Goal: Transaction & Acquisition: Purchase product/service

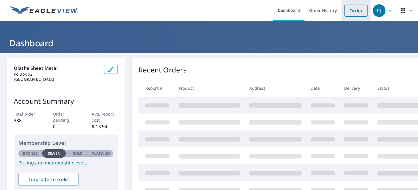
click at [350, 11] on link "Order" at bounding box center [356, 11] width 23 height 12
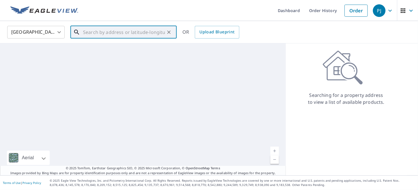
click at [141, 34] on input "text" at bounding box center [124, 32] width 82 height 16
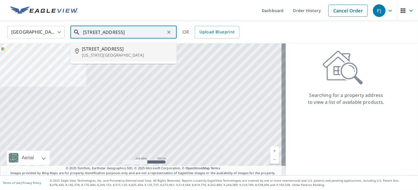
click at [111, 51] on span "[STREET_ADDRESS]" at bounding box center [127, 48] width 90 height 7
type input "[STREET_ADDRESS][US_STATE]"
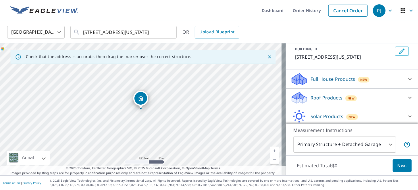
scroll to position [24, 0]
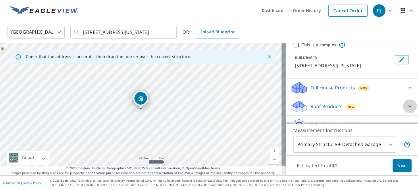
click at [408, 106] on icon at bounding box center [409, 106] width 3 height 2
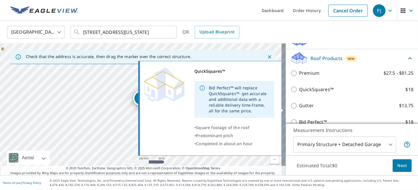
scroll to position [82, 0]
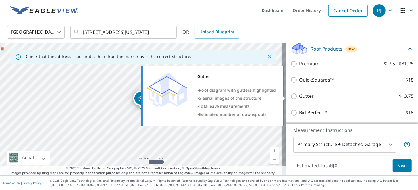
click at [291, 96] on input "Gutter $13.75" at bounding box center [295, 96] width 9 height 7
checkbox input "true"
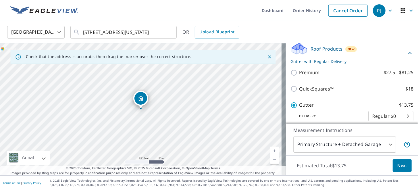
click at [397, 163] on span "Next" at bounding box center [402, 165] width 10 height 7
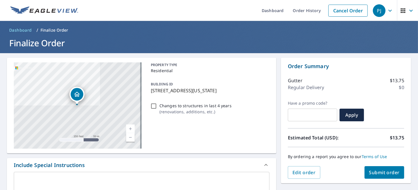
click at [383, 170] on span "Submit order" at bounding box center [384, 172] width 31 height 6
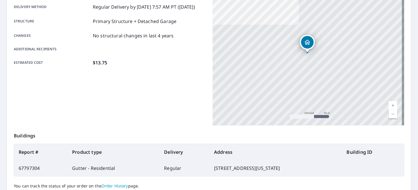
scroll to position [90, 0]
